Goal: Information Seeking & Learning: Check status

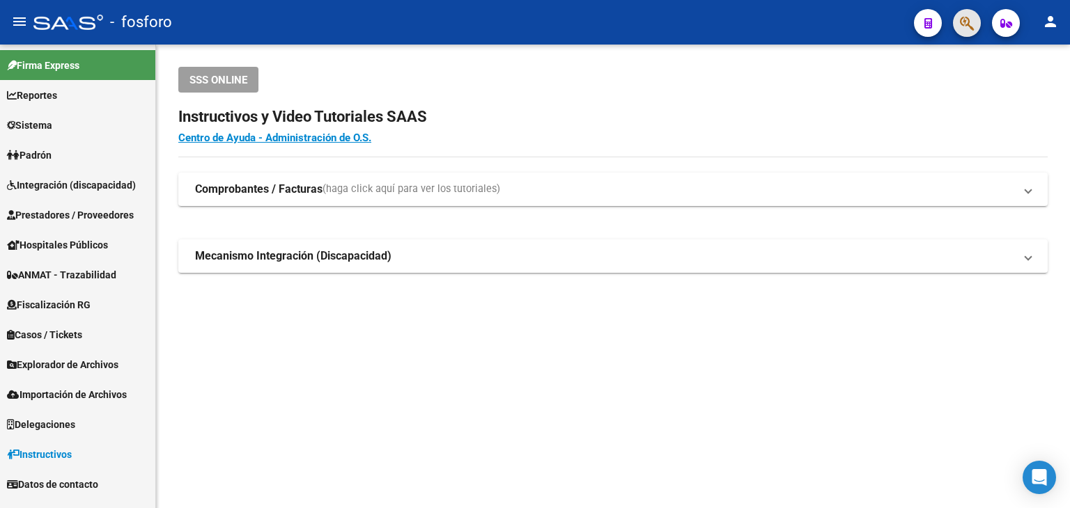
click at [978, 31] on button "button" at bounding box center [967, 23] width 28 height 28
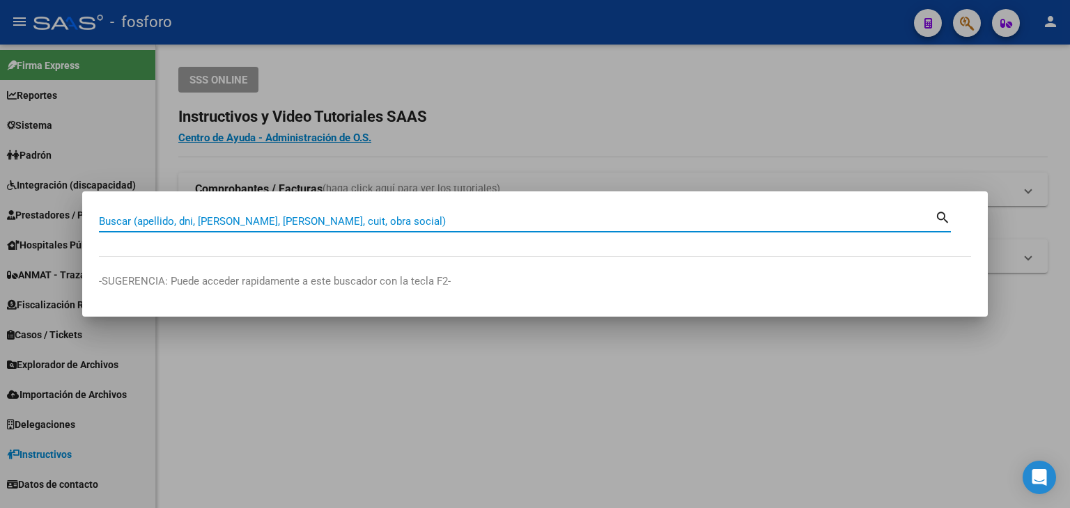
click at [498, 216] on input "Buscar (apellido, dni, [PERSON_NAME], [PERSON_NAME], cuit, obra social)" at bounding box center [517, 221] width 836 height 13
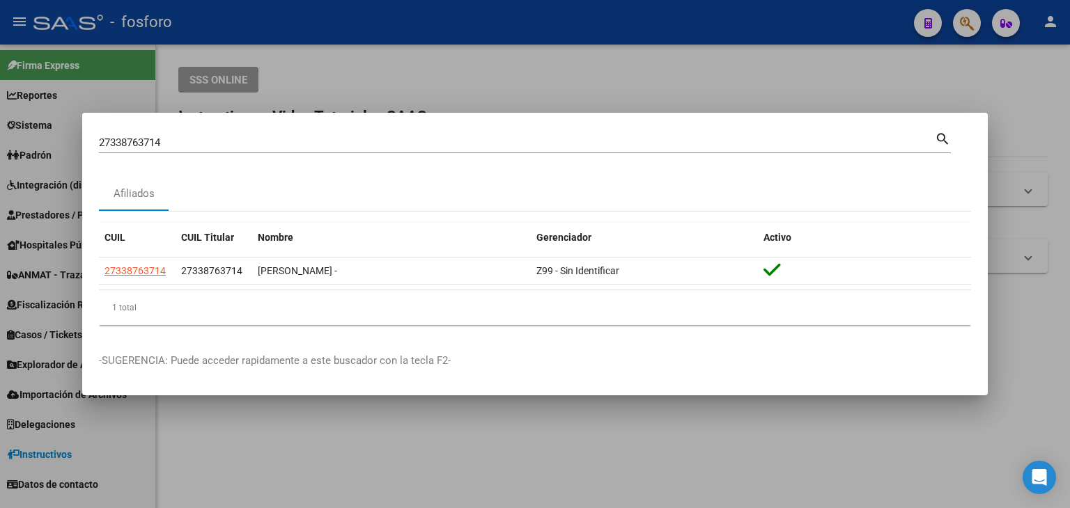
drag, startPoint x: 248, startPoint y: 135, endPoint x: 239, endPoint y: 143, distance: 12.3
click at [247, 135] on div "27338763714 Buscar (apellido, dni, [PERSON_NAME], [PERSON_NAME], cuit, obra soc…" at bounding box center [517, 142] width 836 height 21
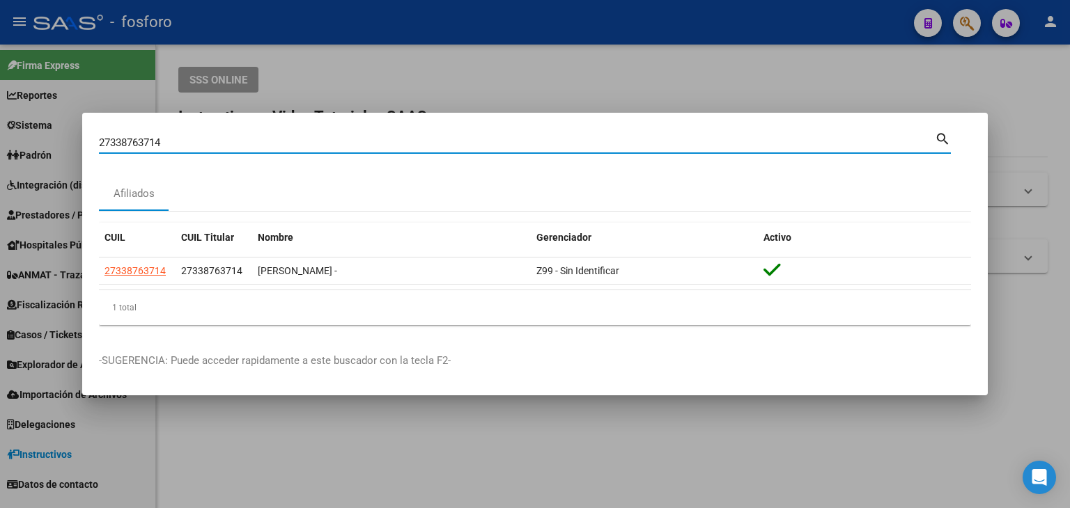
drag, startPoint x: 238, startPoint y: 143, endPoint x: 8, endPoint y: 165, distance: 230.8
click at [9, 170] on div "27338763714 Buscar (apellido, dni, cuil, nro traspaso, cuit, obra social) searc…" at bounding box center [535, 254] width 1070 height 508
paste input "0928253393"
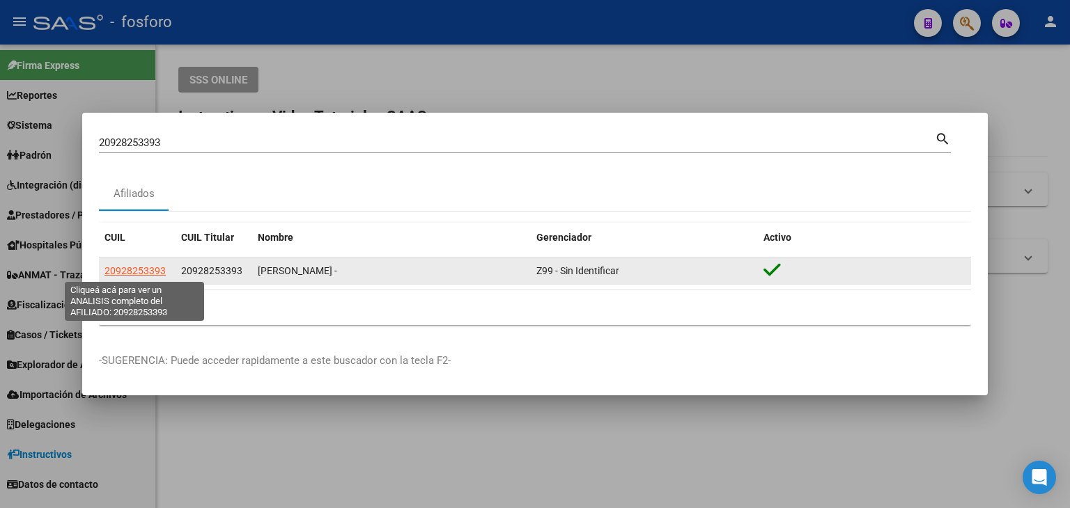
click at [143, 271] on span "20928253393" at bounding box center [134, 270] width 61 height 11
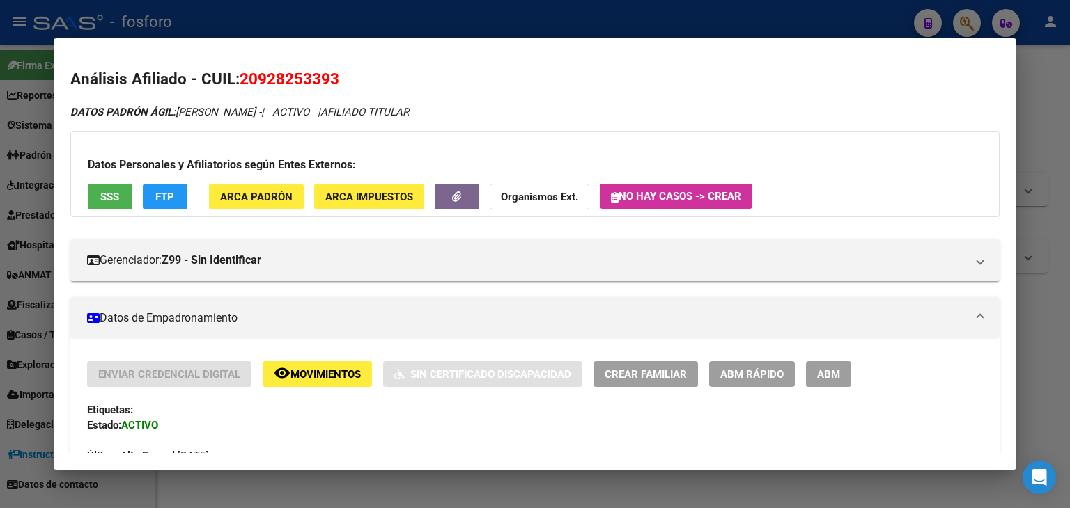
click at [1050, 88] on div at bounding box center [535, 254] width 1070 height 508
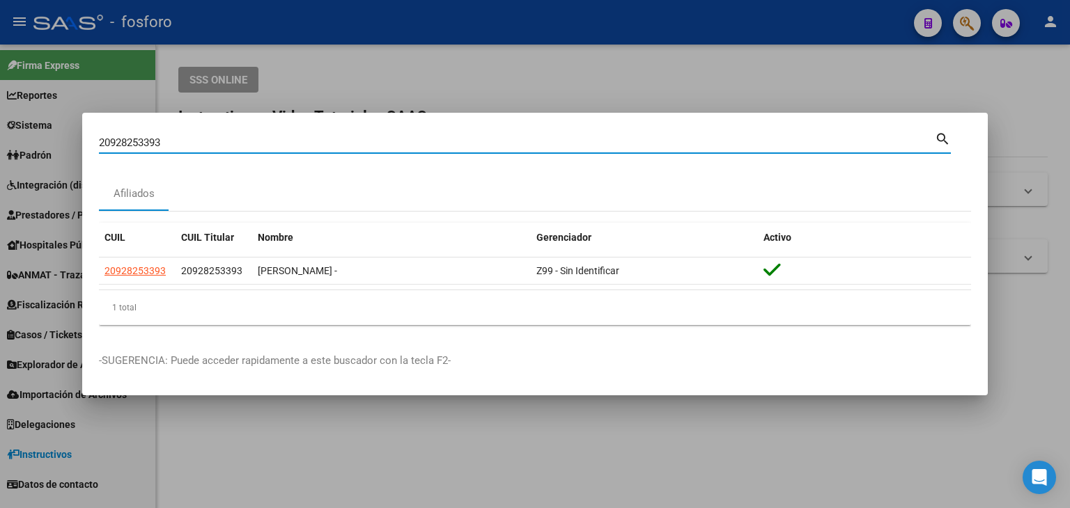
drag, startPoint x: 323, startPoint y: 145, endPoint x: 0, endPoint y: 174, distance: 324.4
click at [0, 175] on div "20928253393 Buscar (apellido, dni, cuil, nro traspaso, cuit, obra social) searc…" at bounding box center [535, 254] width 1070 height 508
paste input "27-22531749-1"
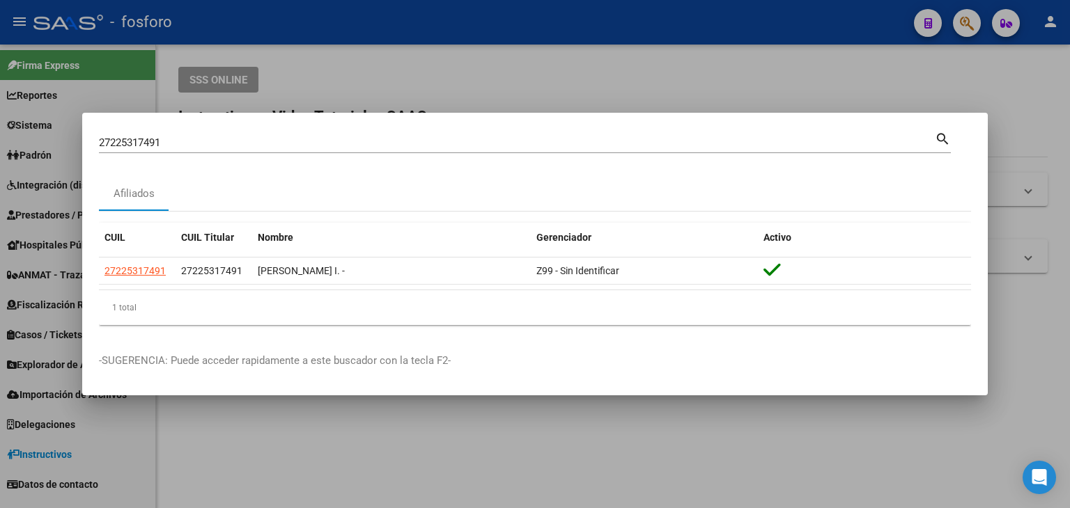
drag, startPoint x: 347, startPoint y: 149, endPoint x: 203, endPoint y: 149, distance: 143.5
click at [203, 149] on div "27225317491 Buscar (apellido, dni, [PERSON_NAME], [PERSON_NAME], cuit, obra soc…" at bounding box center [517, 142] width 836 height 21
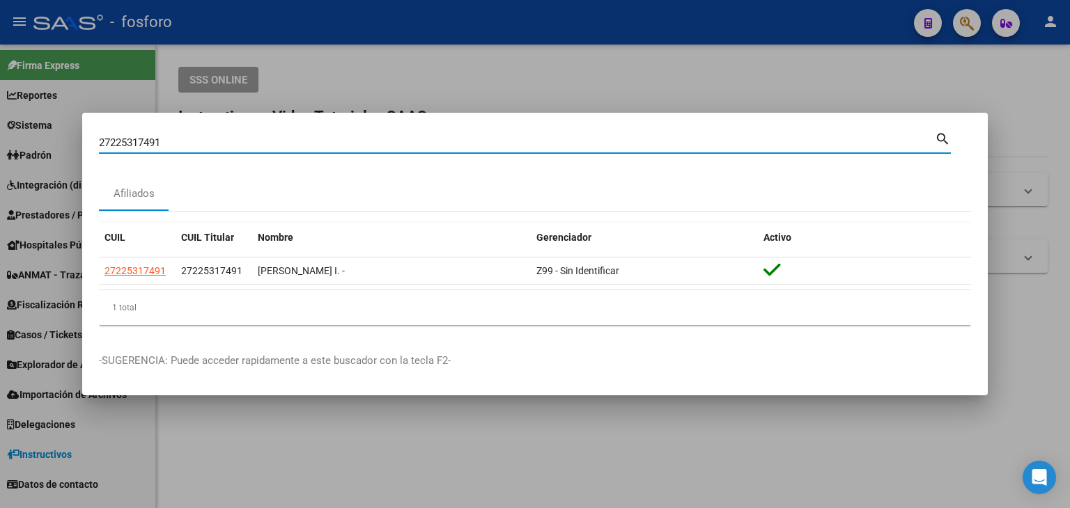
drag, startPoint x: 206, startPoint y: 143, endPoint x: 5, endPoint y: 120, distance: 202.5
click at [0, 140] on div "27225317491 Buscar (apellido, dni, cuil, nro traspaso, cuit, obra social) searc…" at bounding box center [535, 254] width 1070 height 508
paste input "300527642"
type input "27300527642"
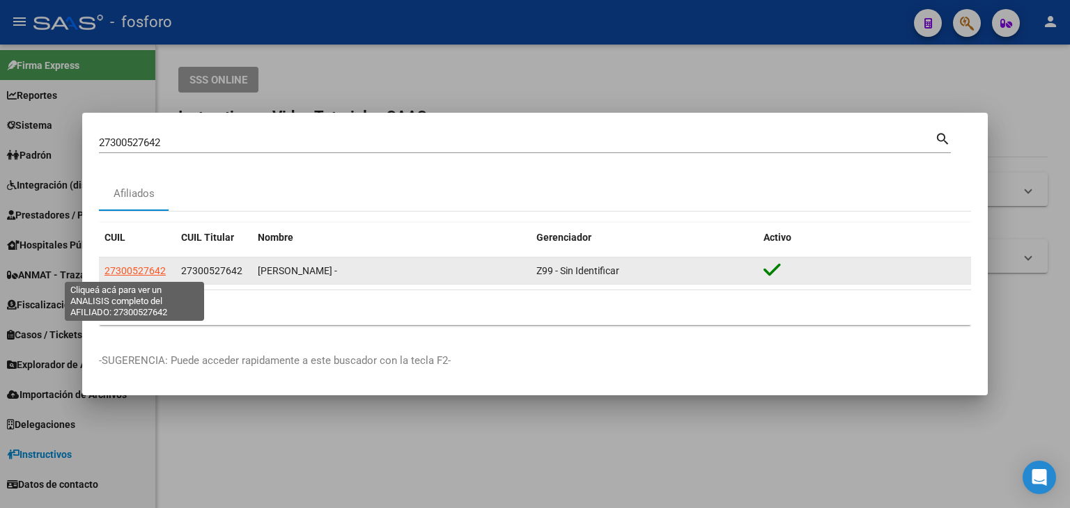
click at [123, 267] on span "27300527642" at bounding box center [134, 270] width 61 height 11
type textarea "27300527642"
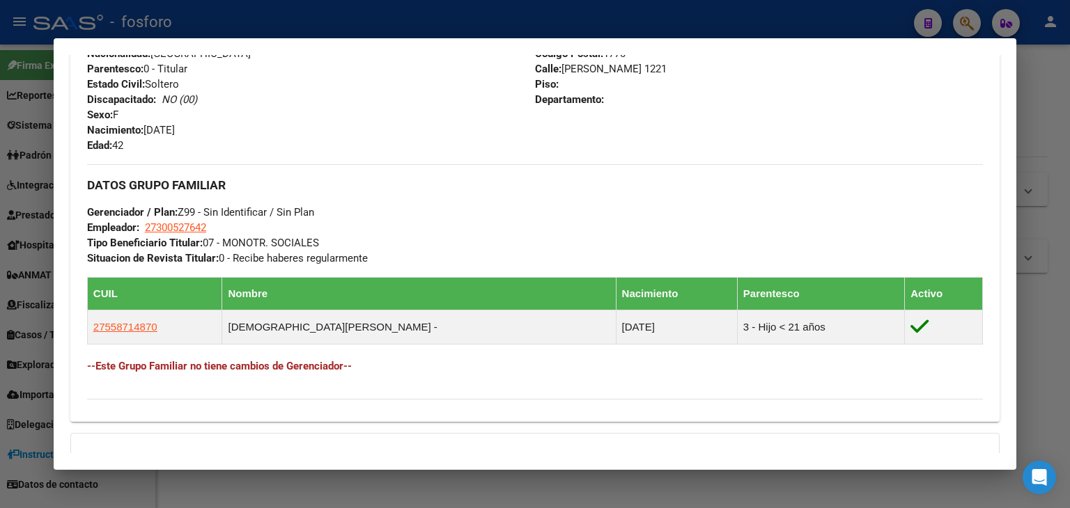
scroll to position [348, 0]
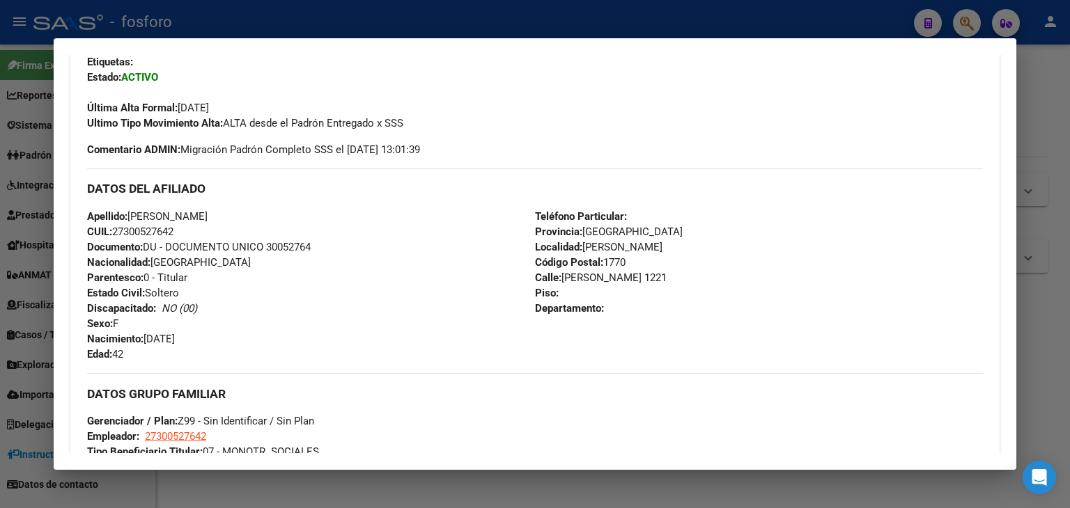
click at [1047, 120] on div at bounding box center [535, 254] width 1070 height 508
